Goal: Task Accomplishment & Management: Complete application form

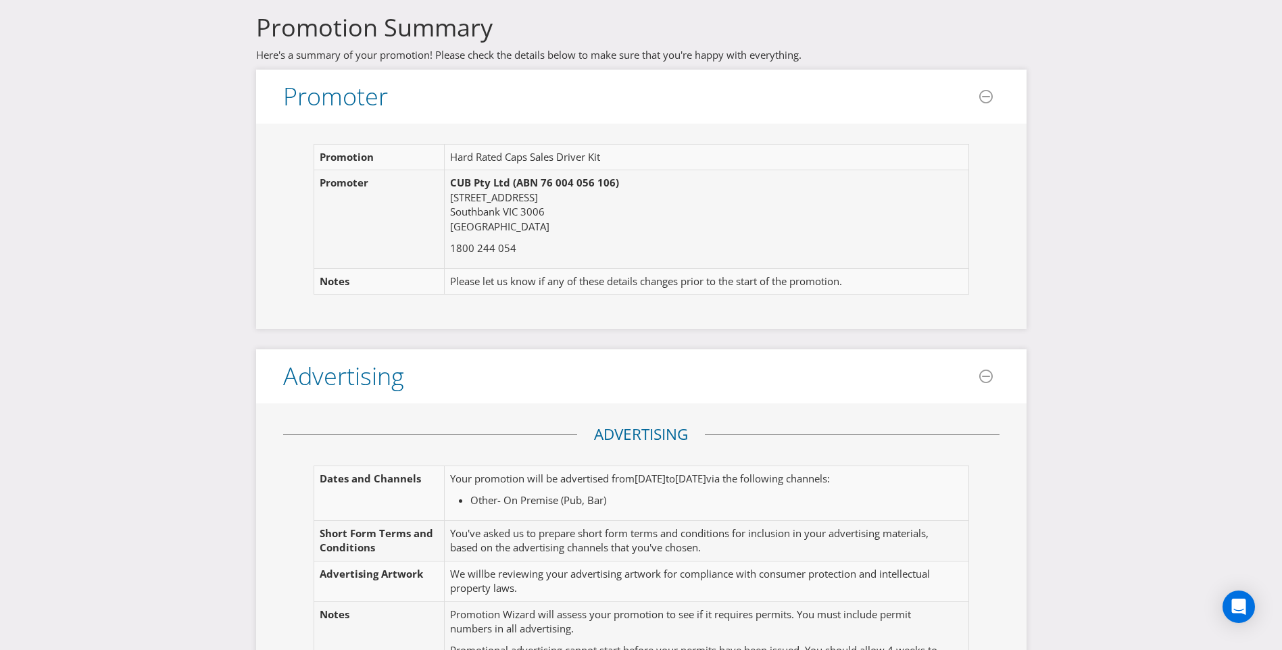
click at [454, 41] on h3 "Promotion Summary" at bounding box center [641, 27] width 770 height 27
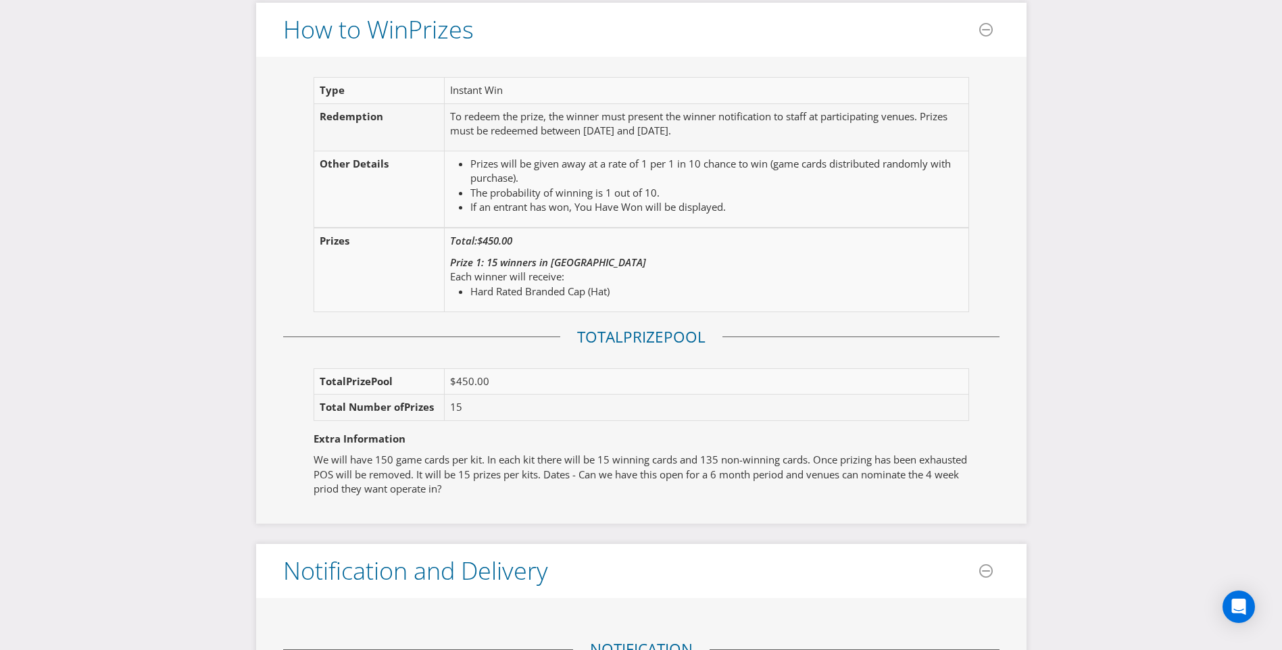
scroll to position [1892, 0]
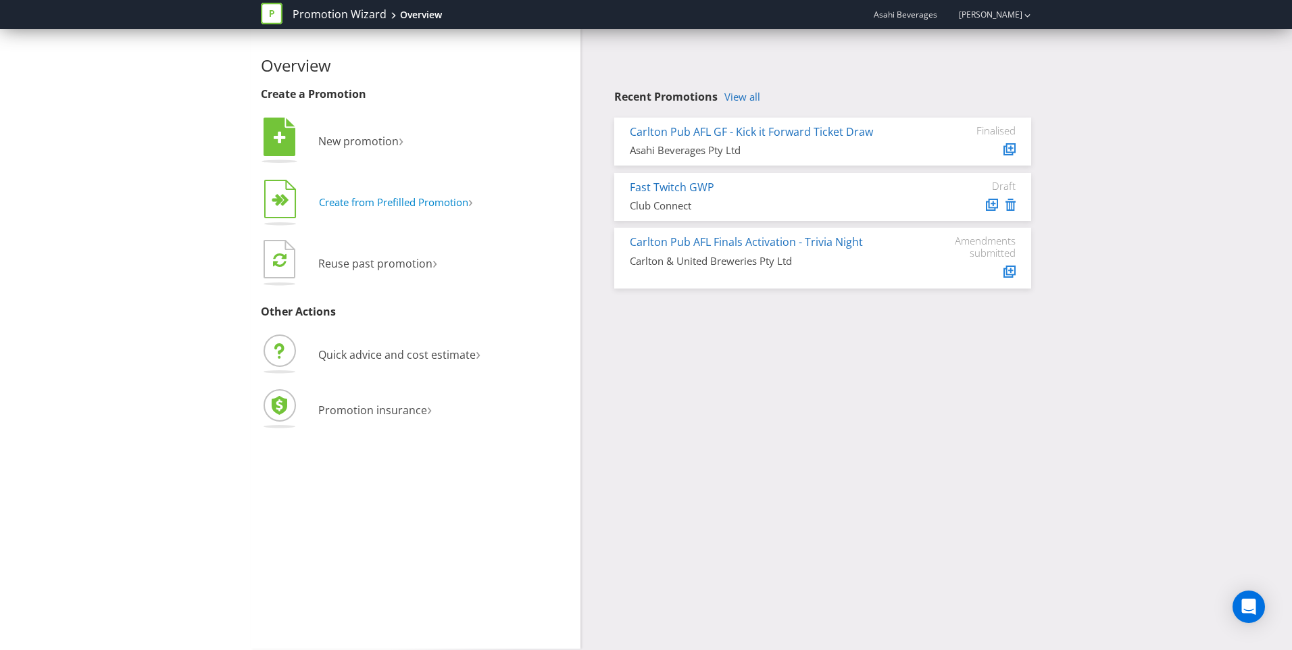
click at [391, 194] on button "  Create from Prefilled Promotion ›" at bounding box center [367, 203] width 213 height 54
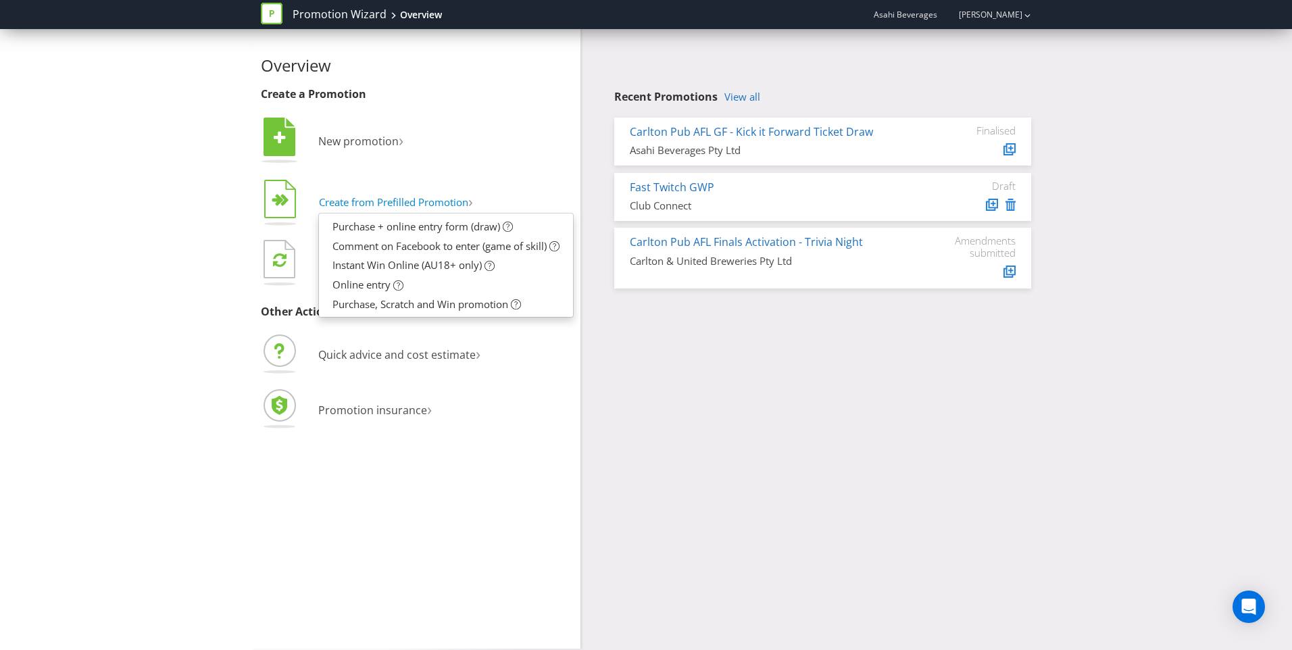
click at [403, 208] on span "Create from Prefilled Promotion" at bounding box center [393, 202] width 149 height 14
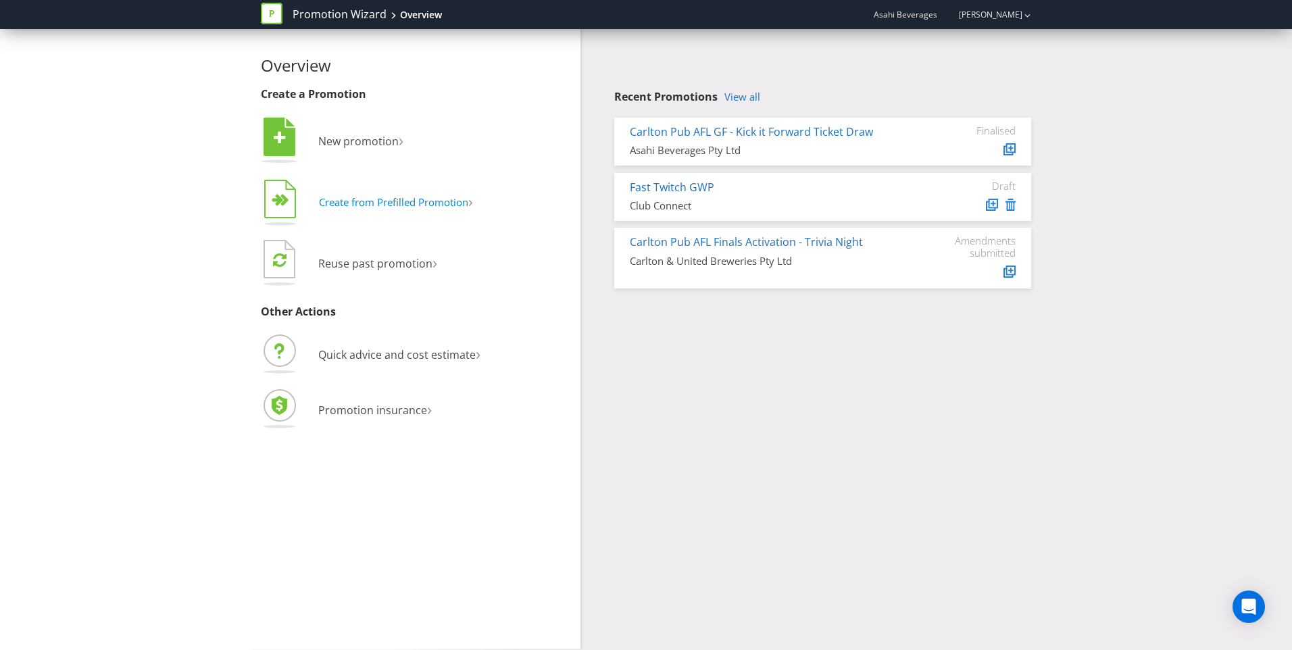
click at [458, 204] on span "Create from Prefilled Promotion" at bounding box center [393, 202] width 149 height 14
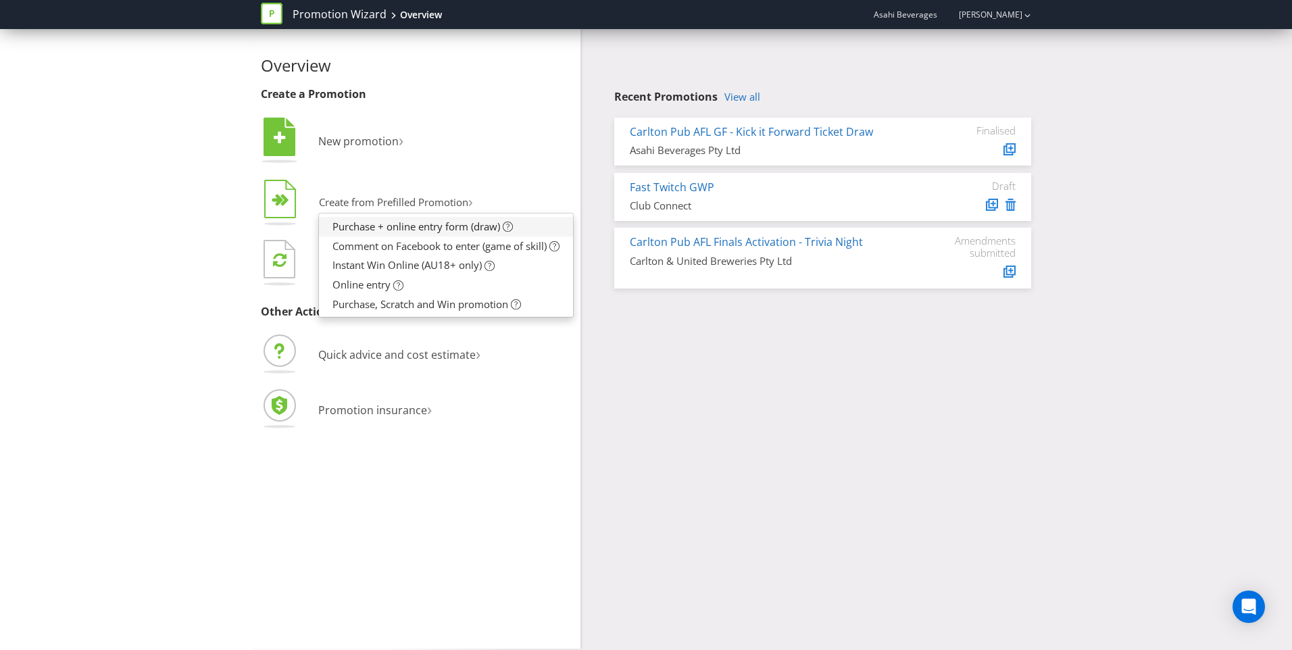
click at [459, 227] on span "Purchase + online entry form (draw)" at bounding box center [416, 227] width 168 height 14
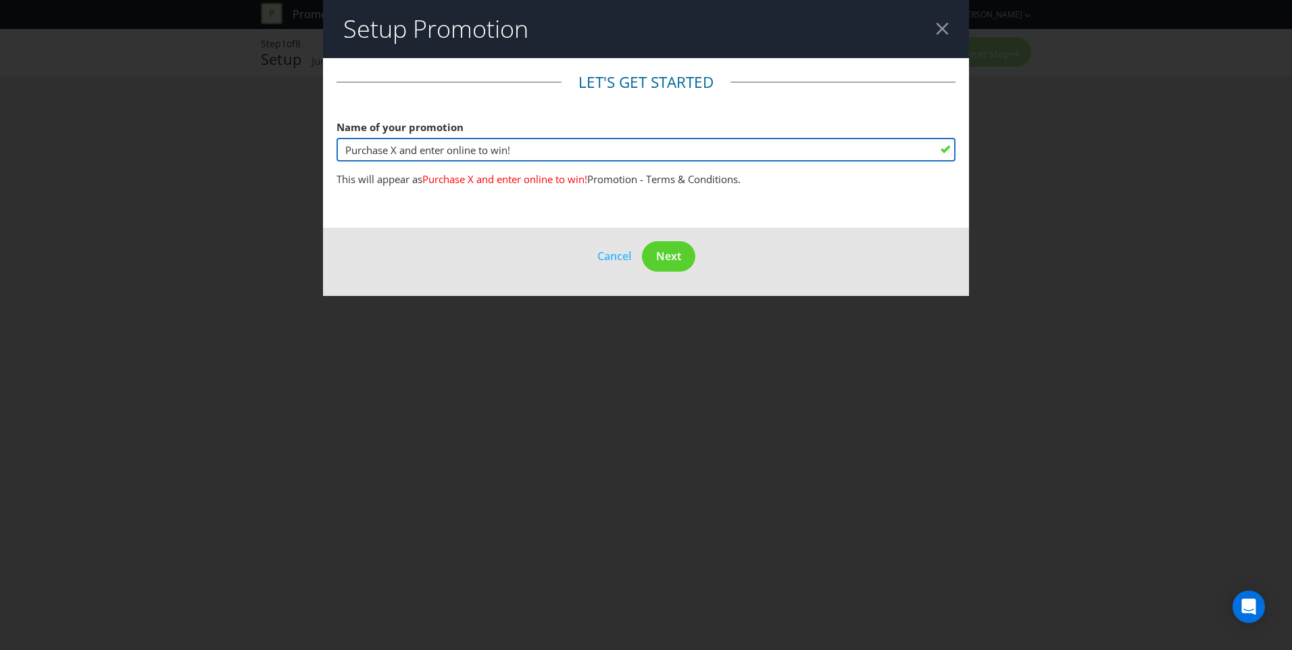
click at [600, 154] on input "Purchase X and enter online to win!" at bounding box center [646, 150] width 619 height 24
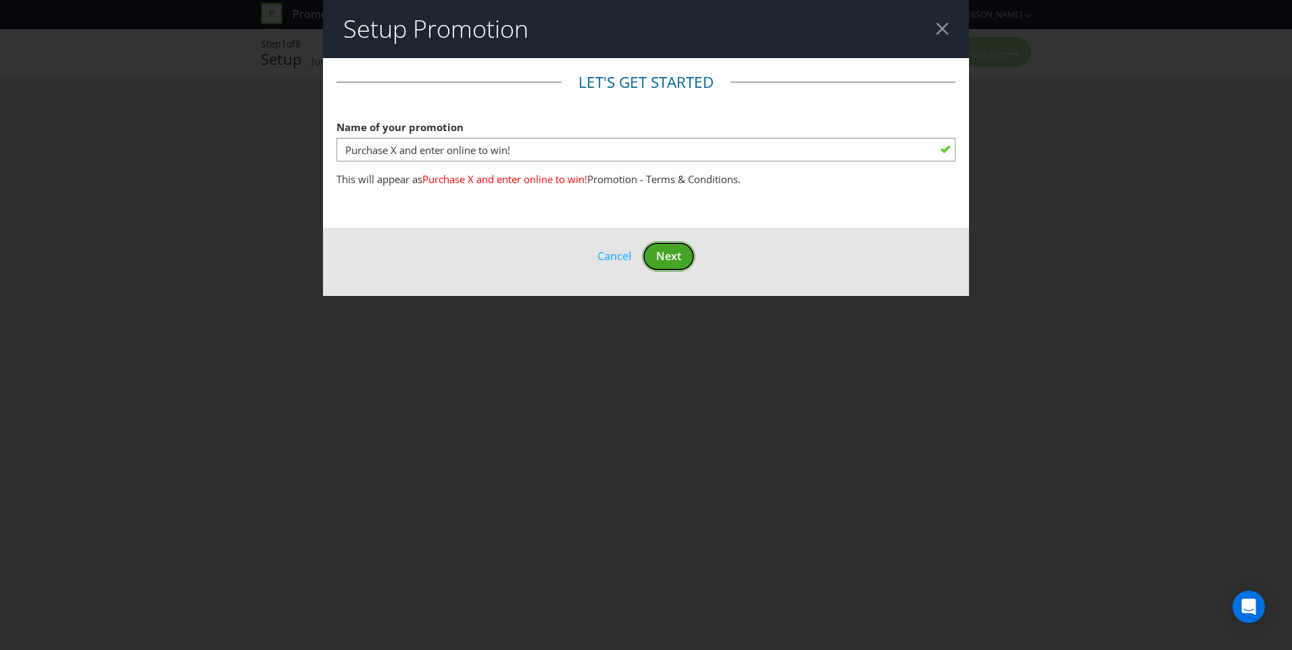
click at [660, 268] on button "Next" at bounding box center [668, 256] width 53 height 30
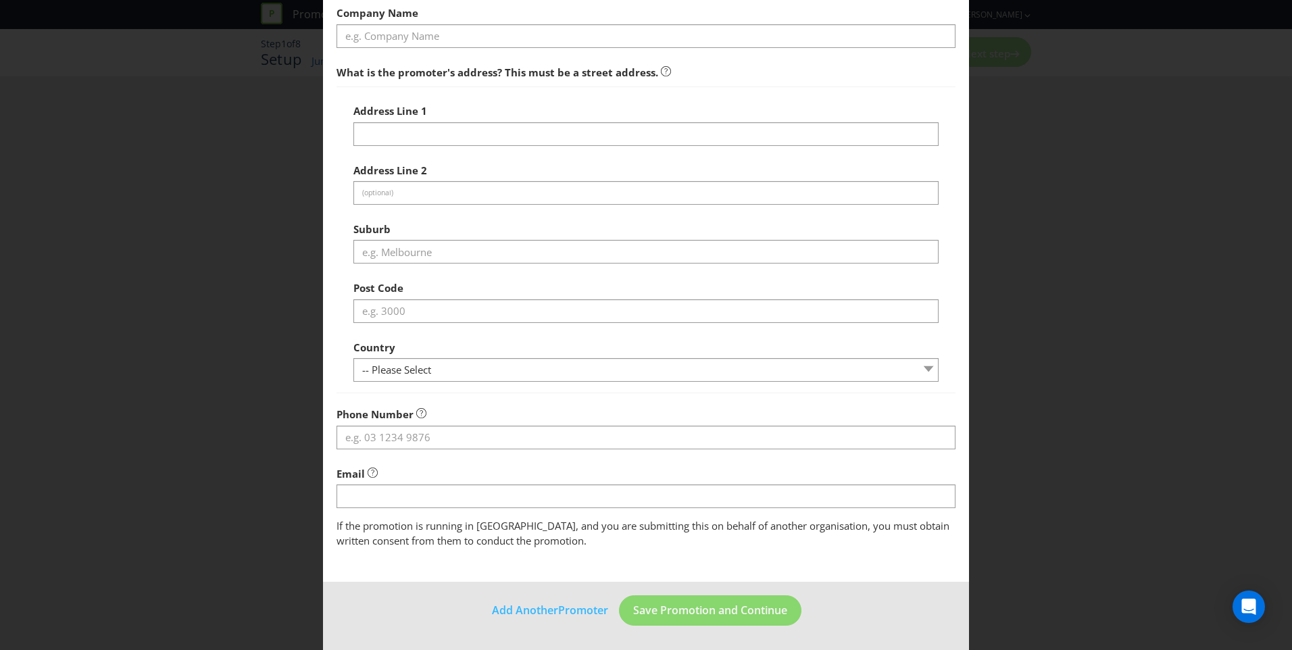
scroll to position [17, 0]
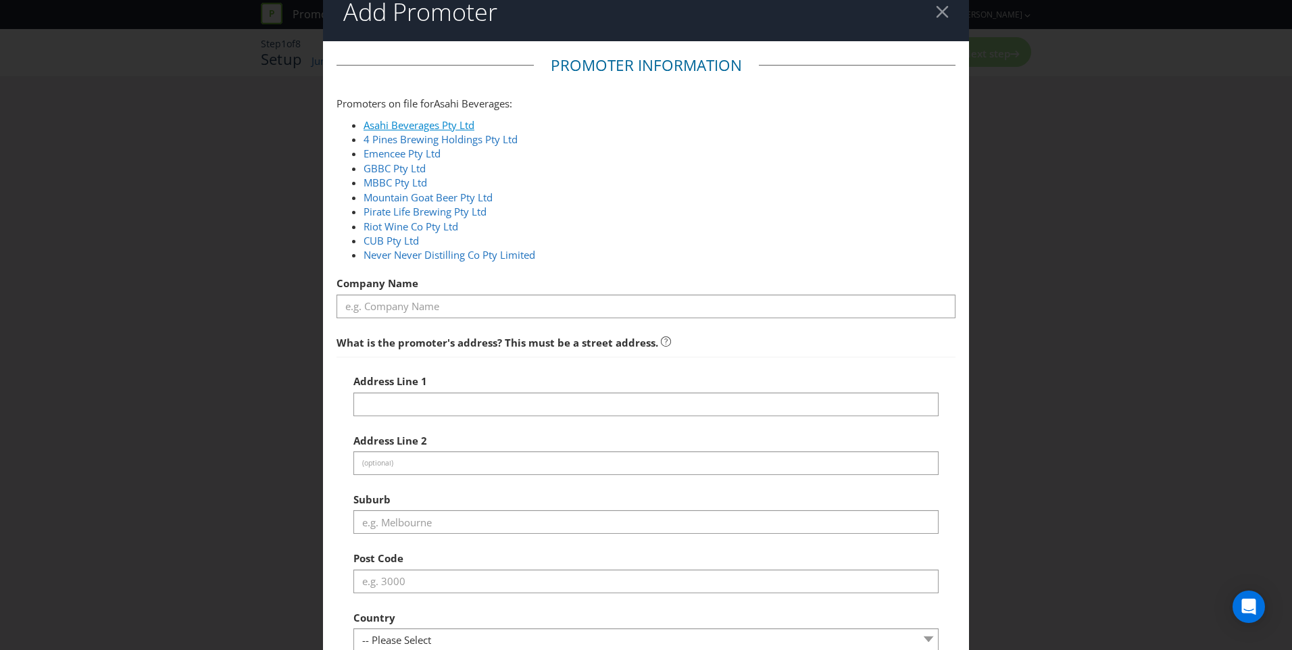
click at [428, 127] on link "Asahi Beverages Pty Ltd" at bounding box center [419, 125] width 111 height 14
type input "Asahi Beverages Pty Ltd"
type input "[STREET_ADDRESS]"
type input "Southbank"
type input "3006"
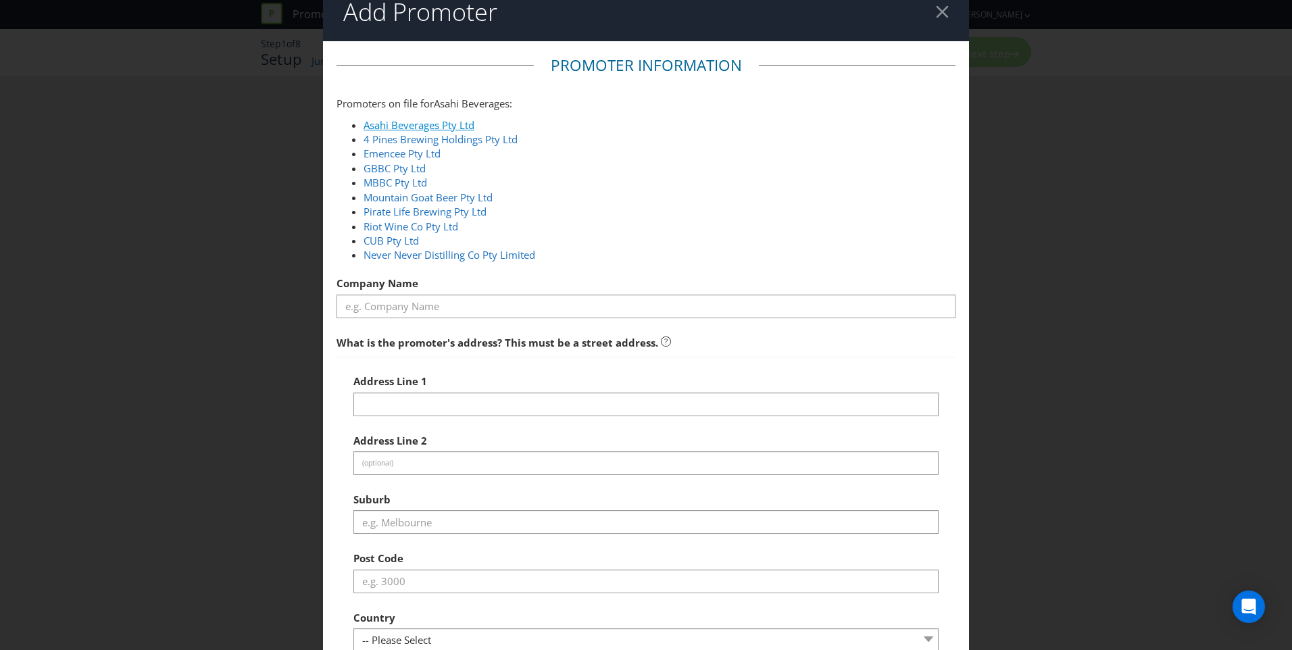
select select "AU"
type input "1800 244 054"
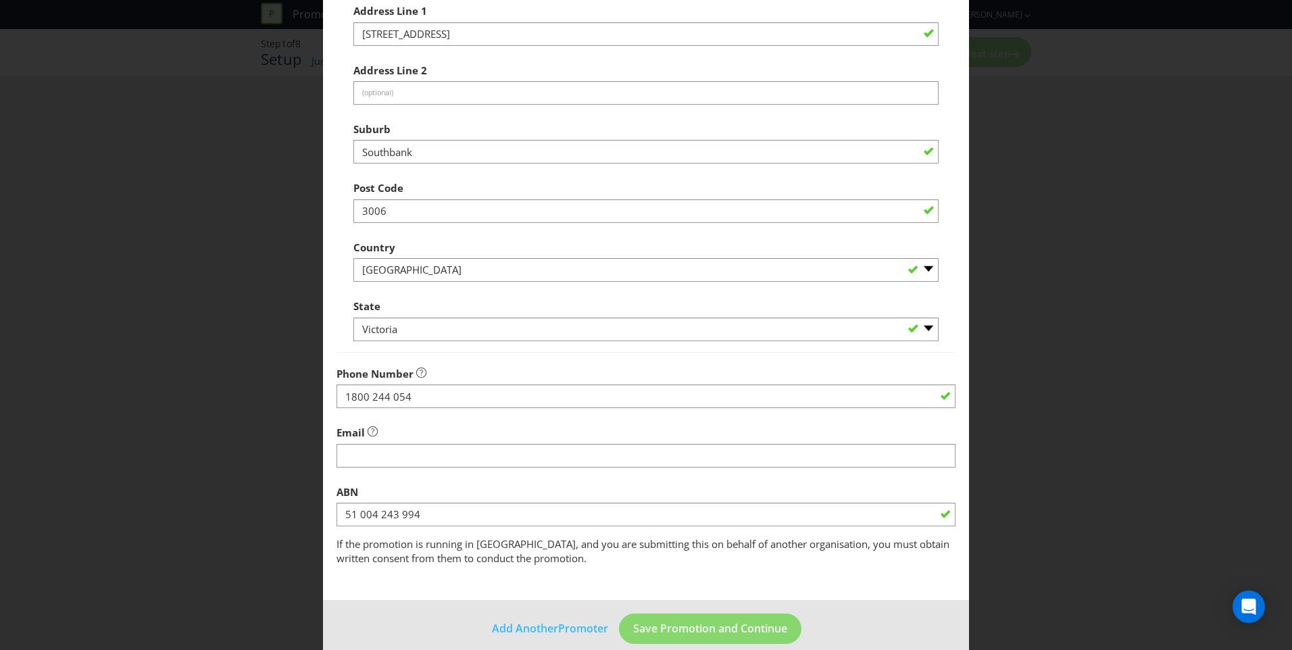
scroll to position [405, 0]
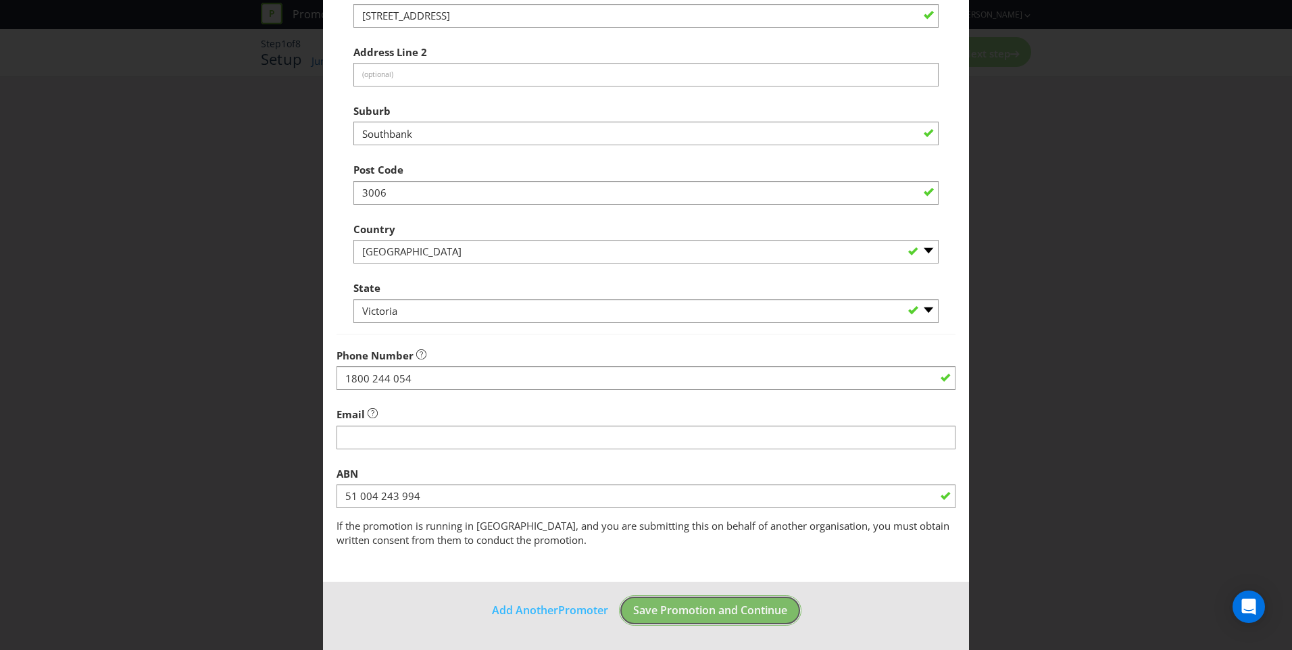
click at [752, 603] on span "Save Promotion and Continue" at bounding box center [710, 610] width 154 height 15
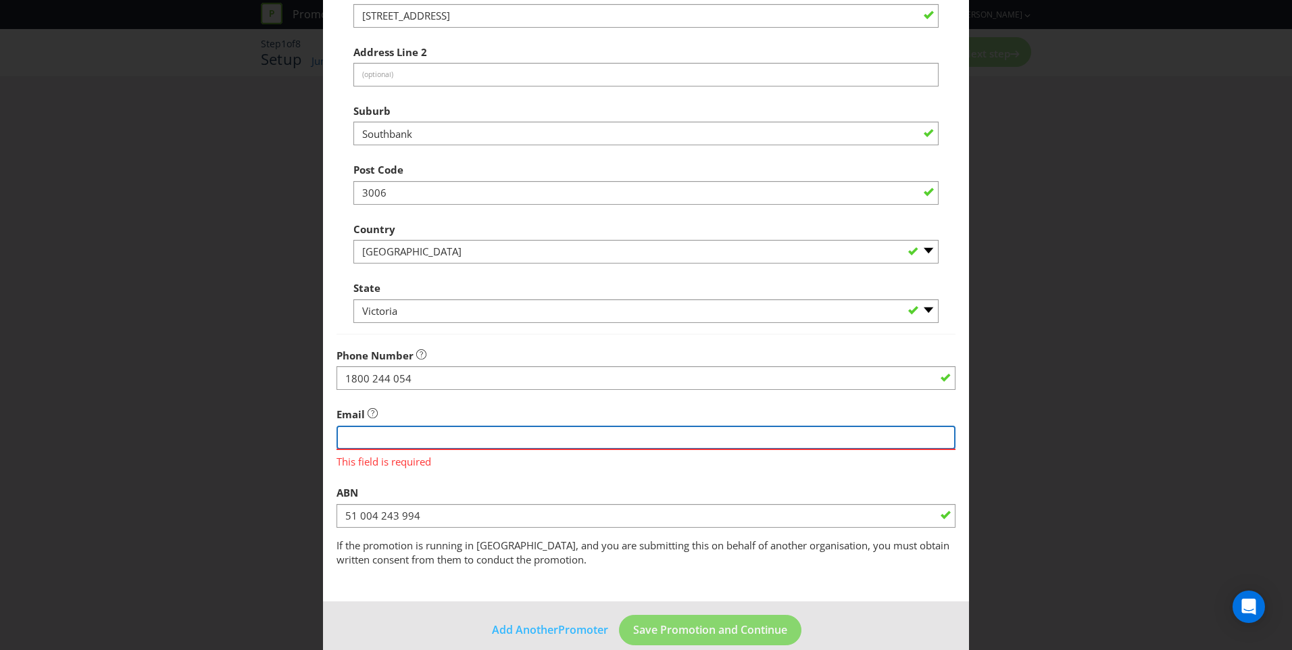
click at [487, 446] on input "string" at bounding box center [646, 438] width 619 height 24
type input "[PERSON_NAME][EMAIL_ADDRESS][DOMAIN_NAME]"
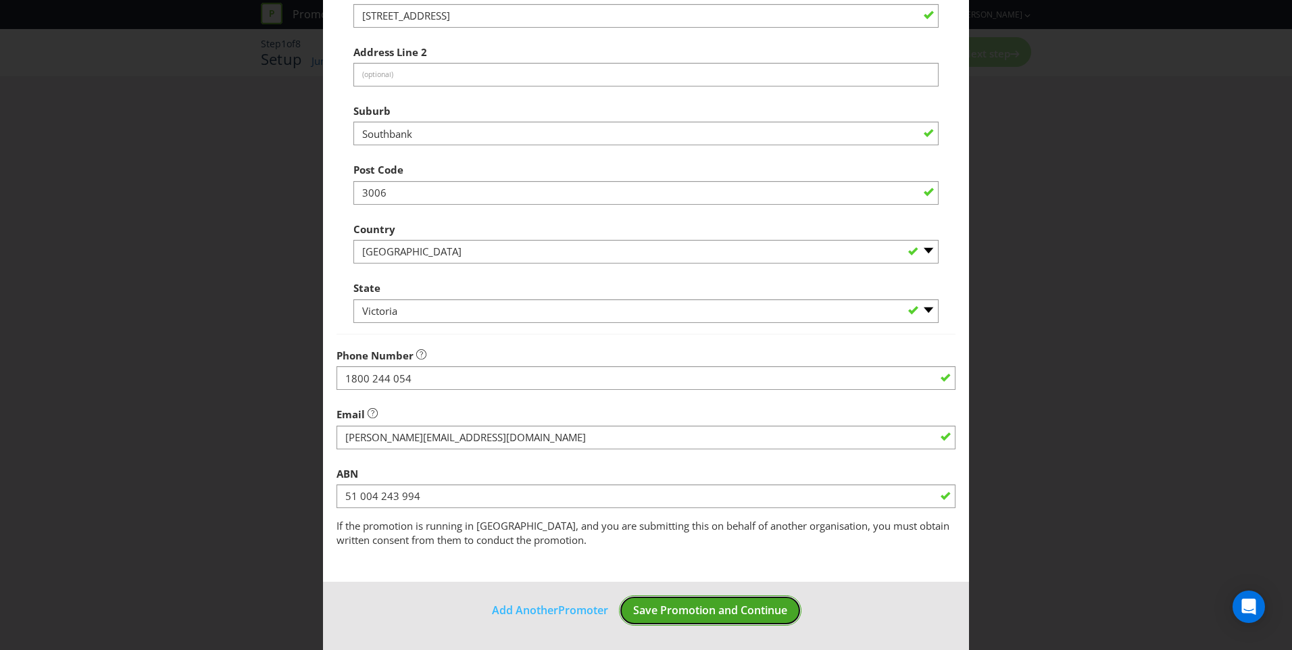
click at [755, 607] on span "Save Promotion and Continue" at bounding box center [710, 610] width 154 height 15
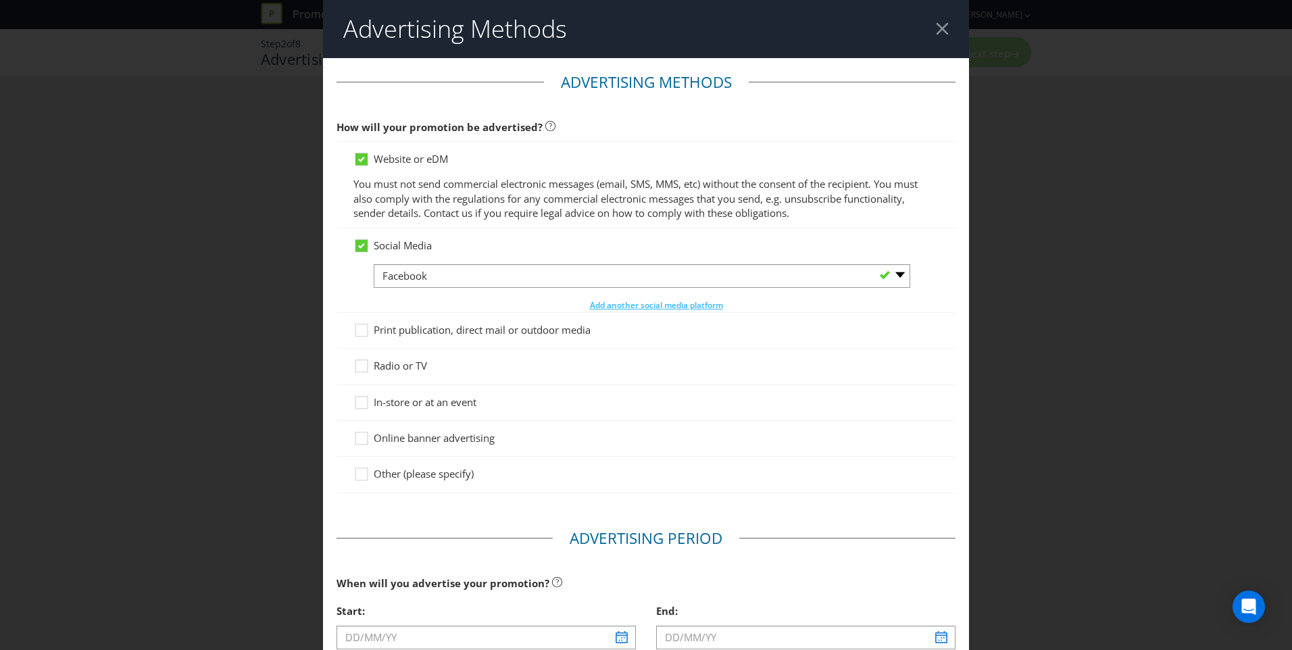
click at [937, 32] on div at bounding box center [942, 28] width 13 height 13
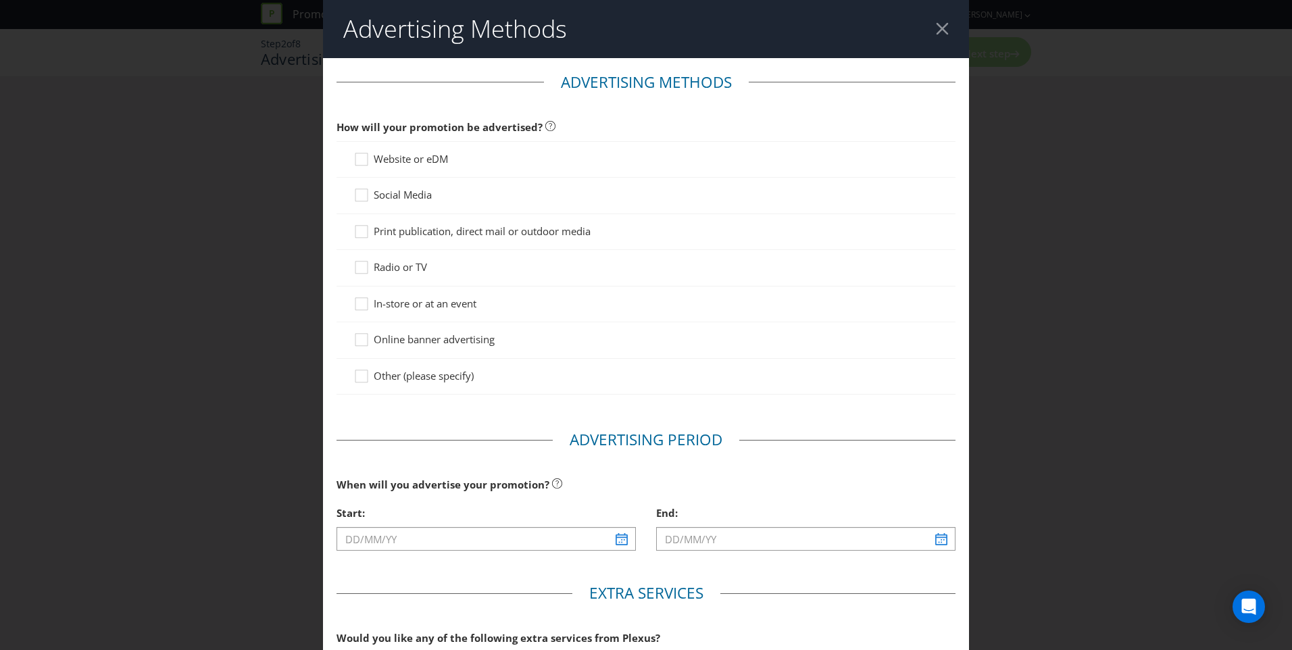
click at [937, 32] on div at bounding box center [942, 28] width 13 height 13
